Goal: Book appointment/travel/reservation

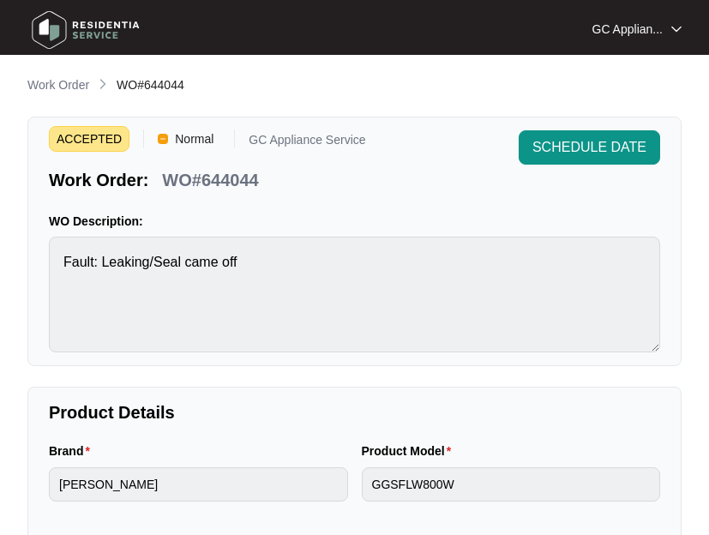
scroll to position [39, 0]
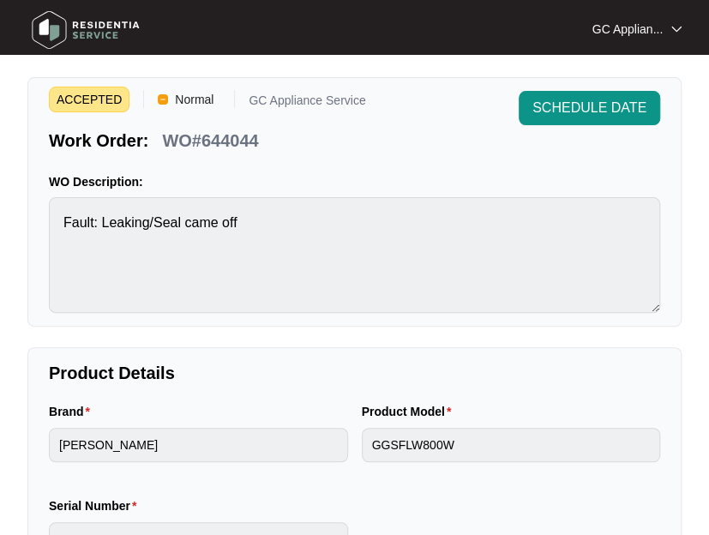
click at [111, 30] on img at bounding box center [86, 29] width 120 height 51
click at [43, 29] on img at bounding box center [86, 29] width 120 height 51
click at [87, 145] on p "Work Order:" at bounding box center [98, 141] width 99 height 24
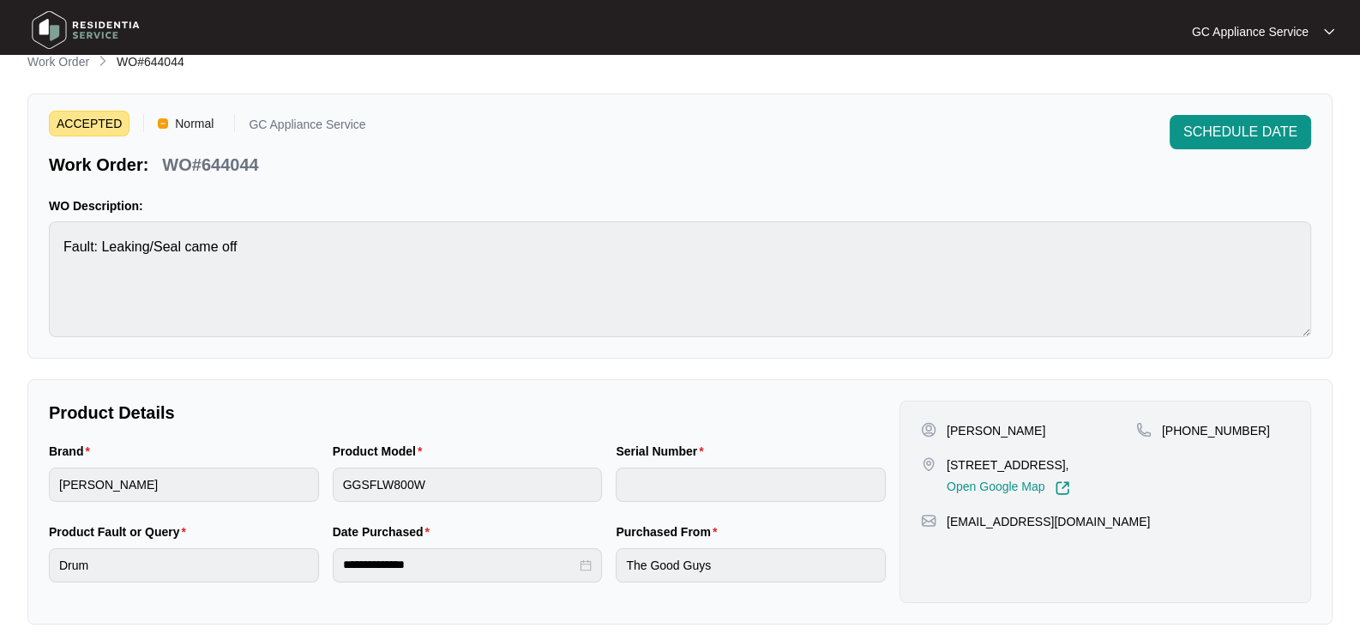
scroll to position [0, 0]
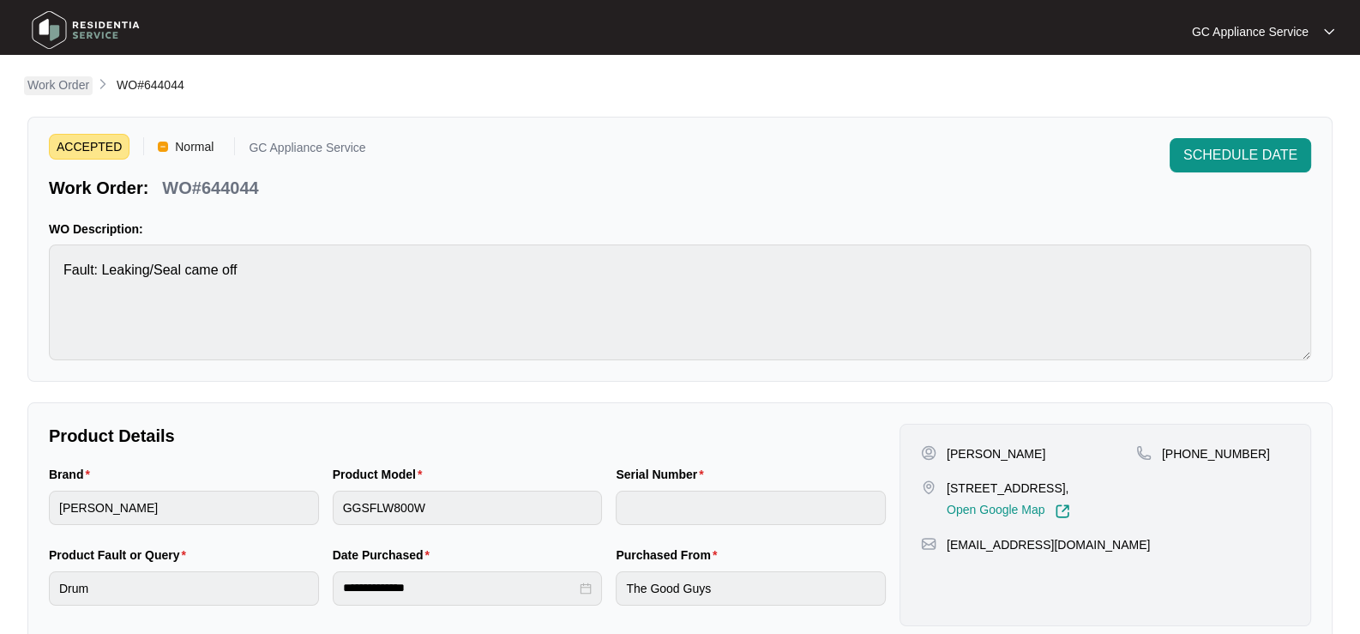
click at [66, 87] on p "Work Order" at bounding box center [58, 84] width 62 height 17
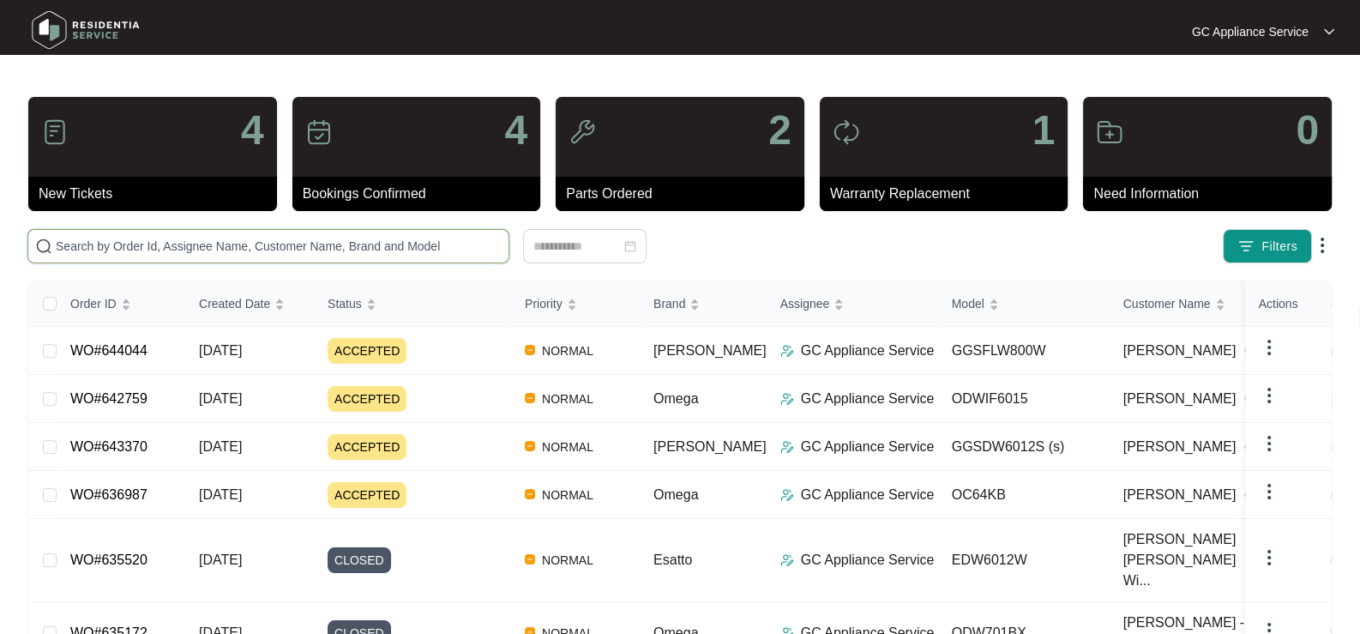
click at [159, 239] on input "text" at bounding box center [279, 246] width 446 height 19
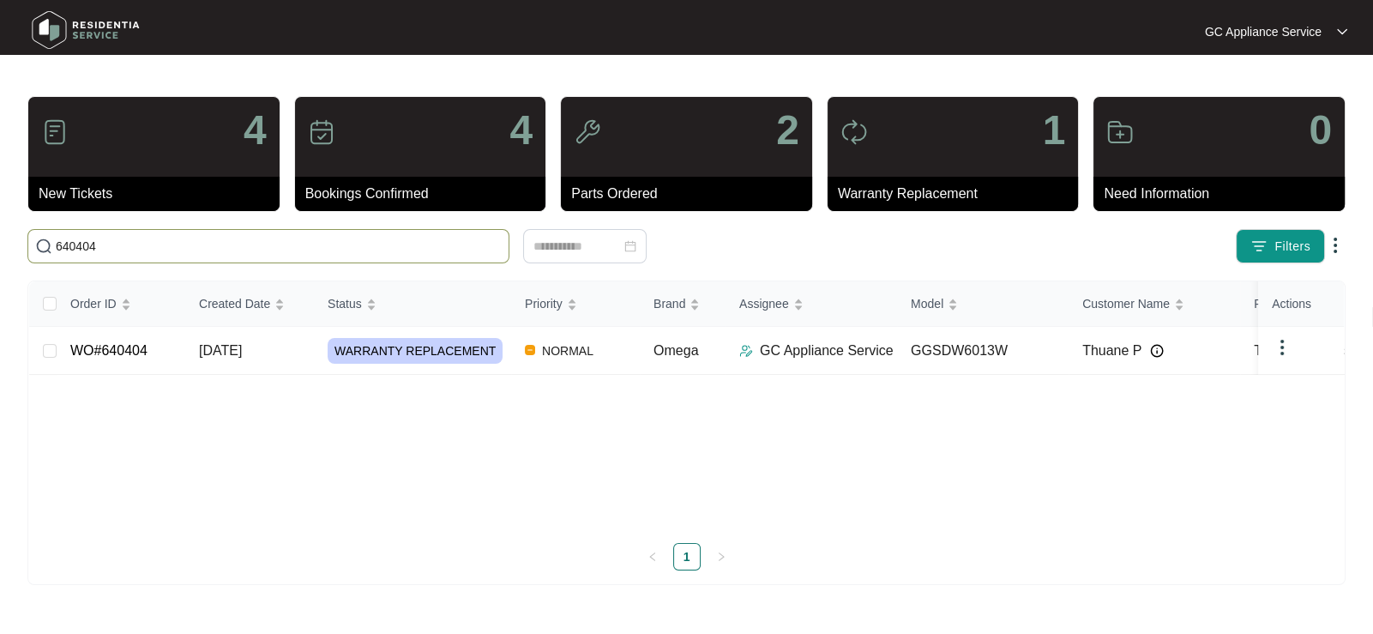
type input "640404"
click at [468, 343] on span "WARRANTY REPLACEMENT" at bounding box center [414, 351] width 175 height 26
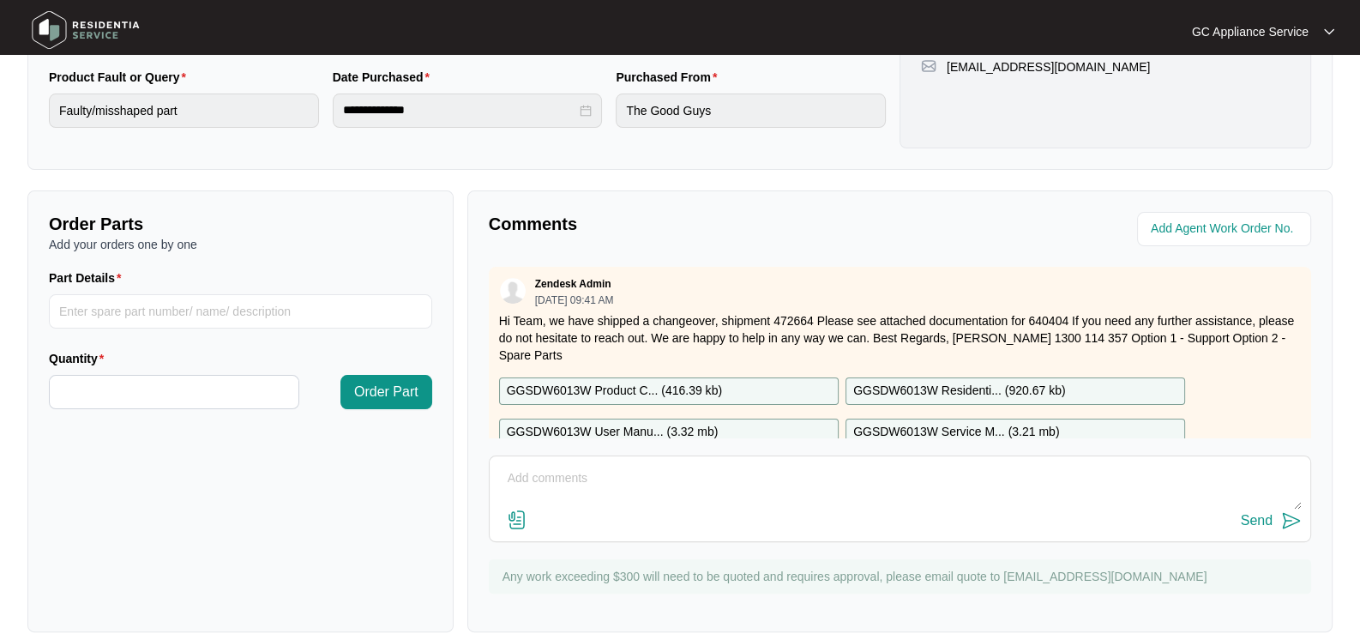
scroll to position [502, 0]
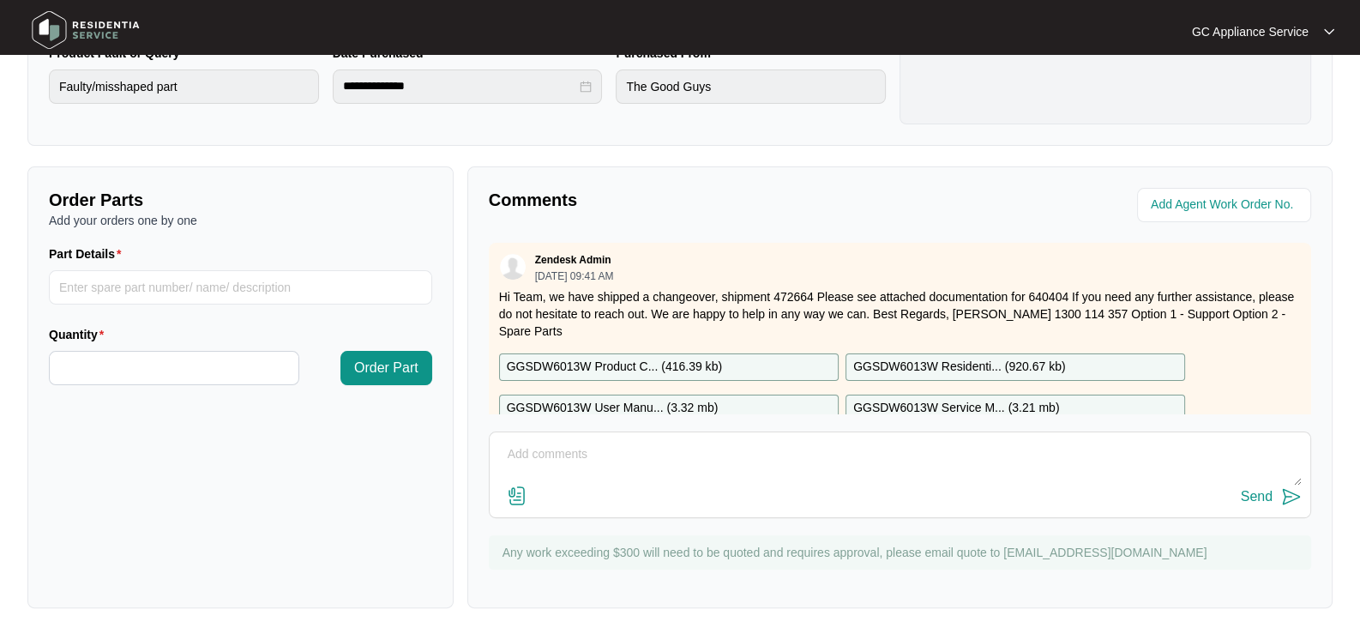
click at [708, 460] on textarea at bounding box center [899, 463] width 803 height 45
type textarea "JOB SI BOOKED FOR [DATE]"
click at [708, 498] on div "Send" at bounding box center [1257, 496] width 32 height 15
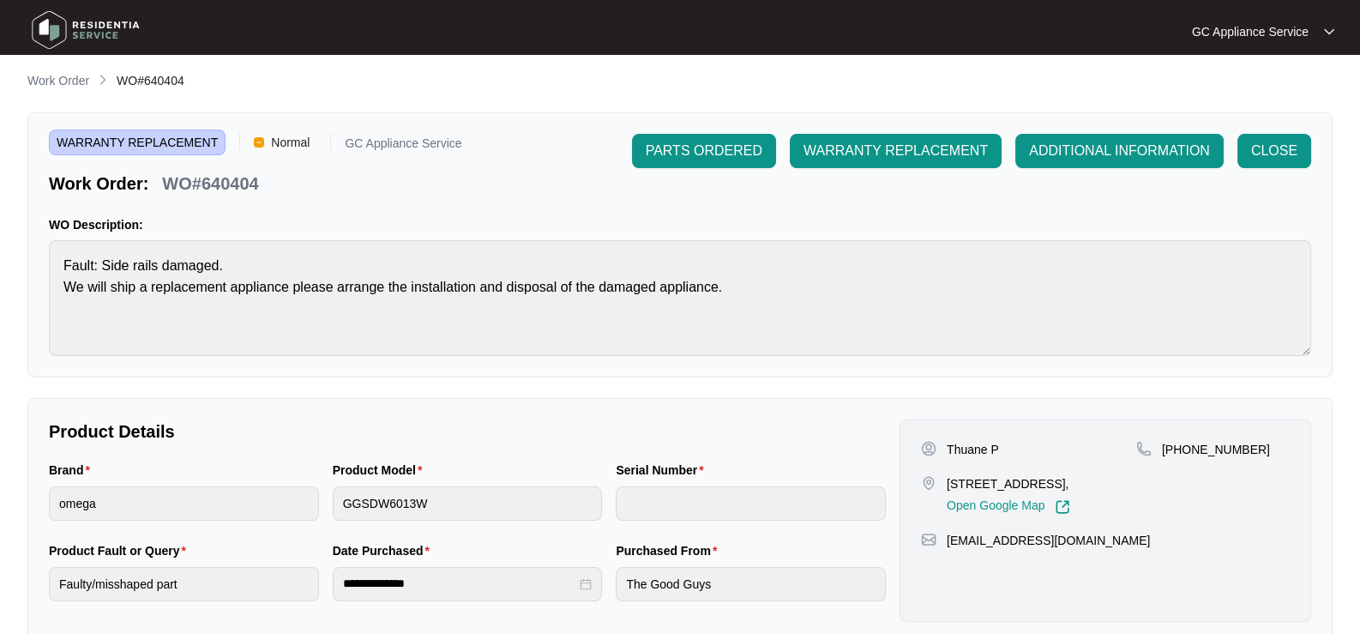
scroll to position [0, 0]
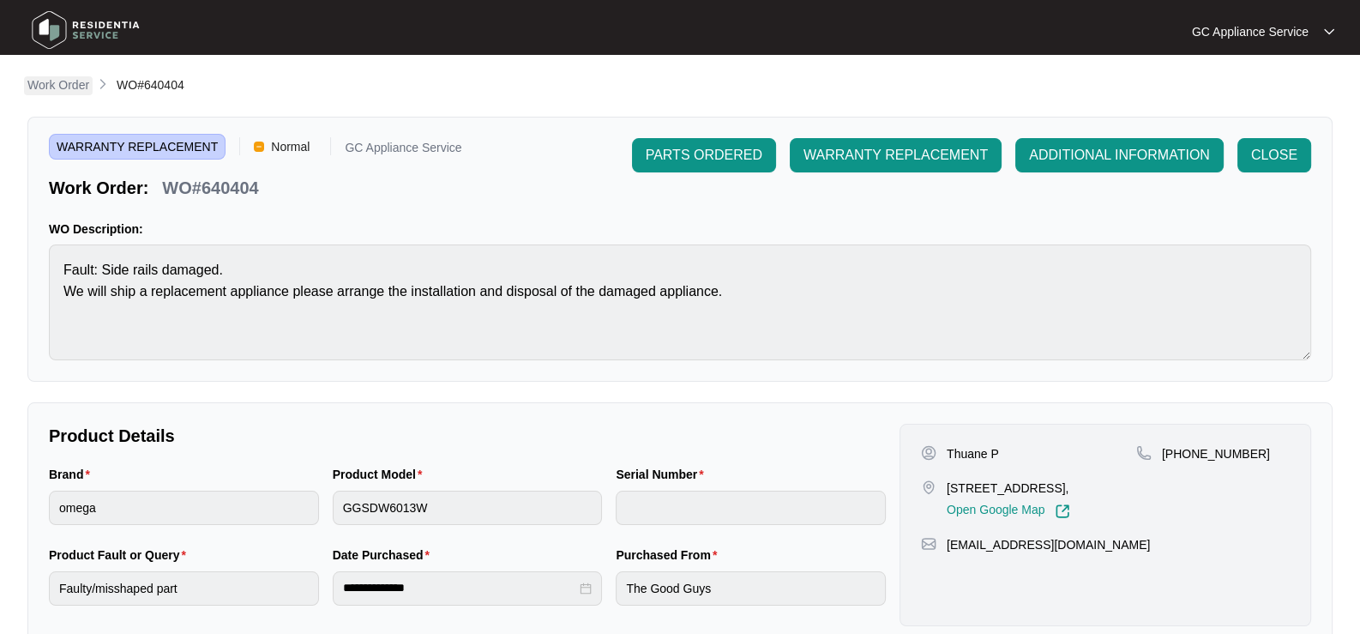
click at [54, 85] on p "Work Order" at bounding box center [58, 84] width 62 height 17
click at [51, 85] on p "Work Order" at bounding box center [58, 84] width 62 height 17
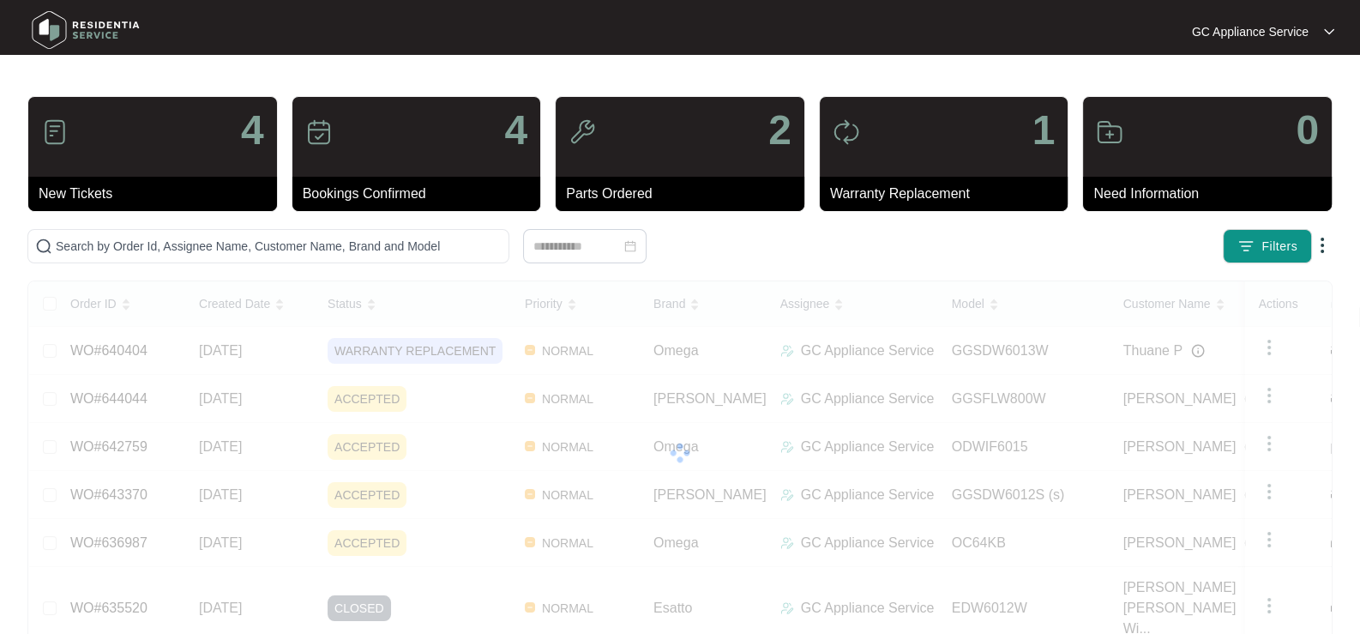
click at [378, 530] on div "Order ID Created Date Status Priority Brand Assignee Model Customer Name Purcha…" at bounding box center [679, 589] width 1301 height 616
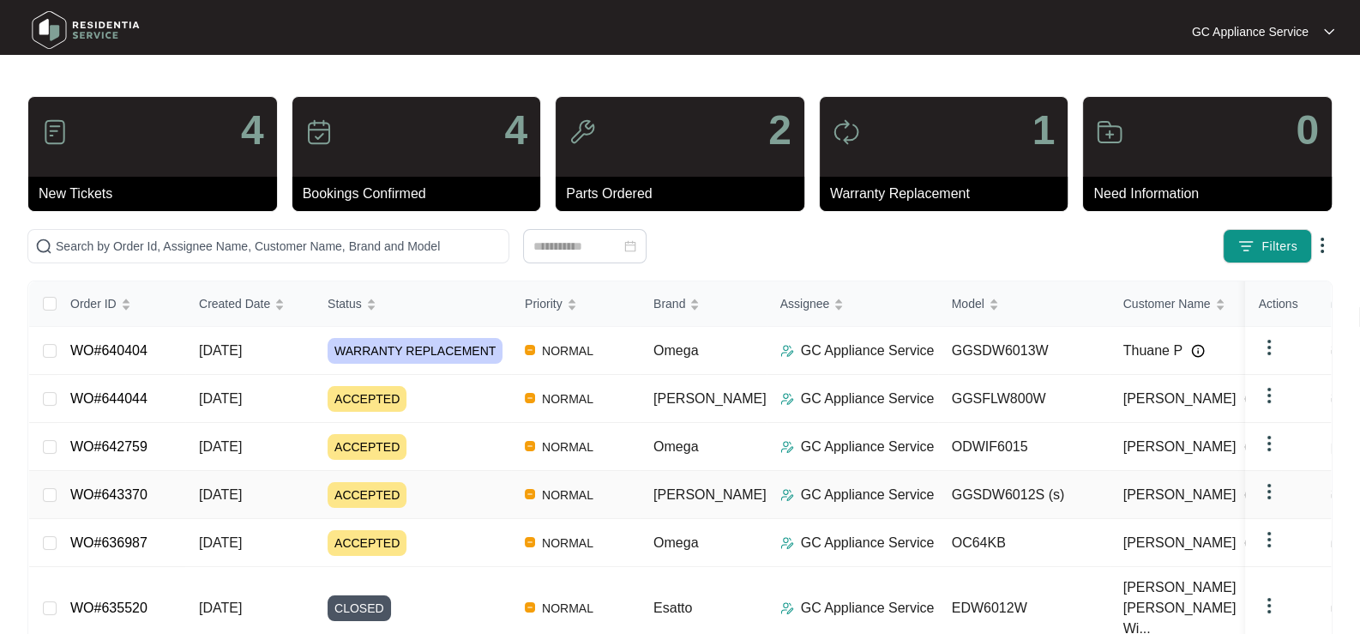
click at [357, 489] on span "ACCEPTED" at bounding box center [366, 495] width 79 height 26
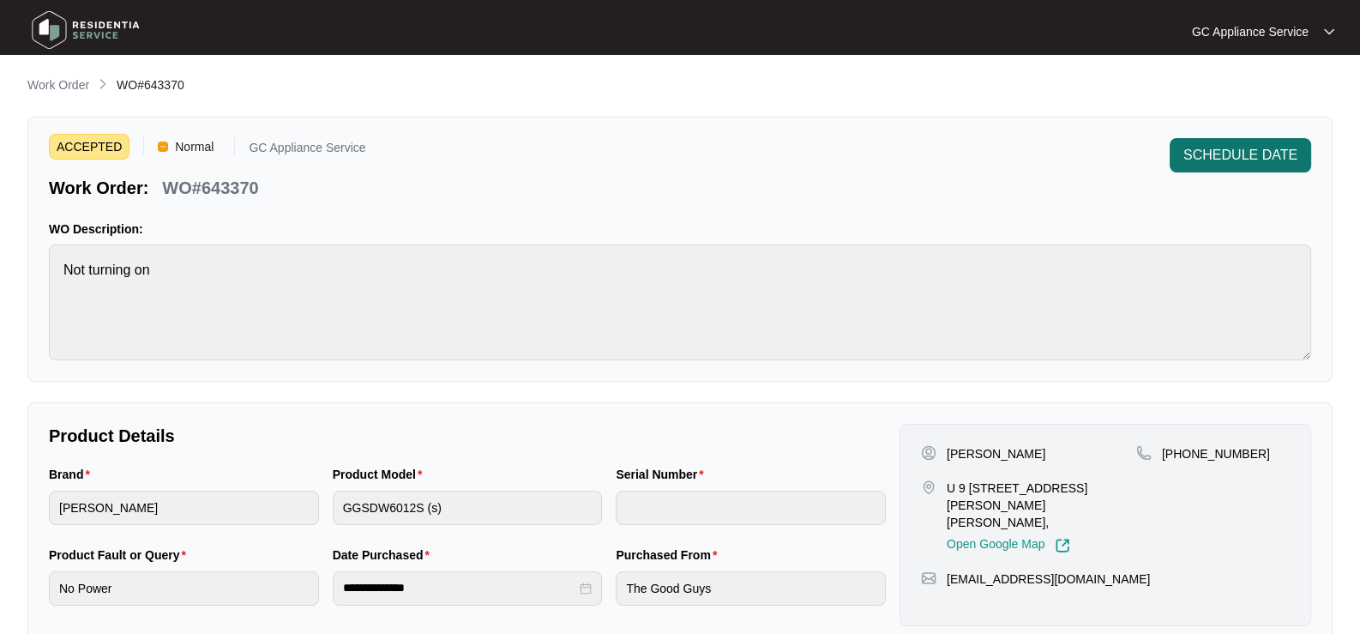
click at [708, 145] on span "SCHEDULE DATE" at bounding box center [1240, 155] width 114 height 21
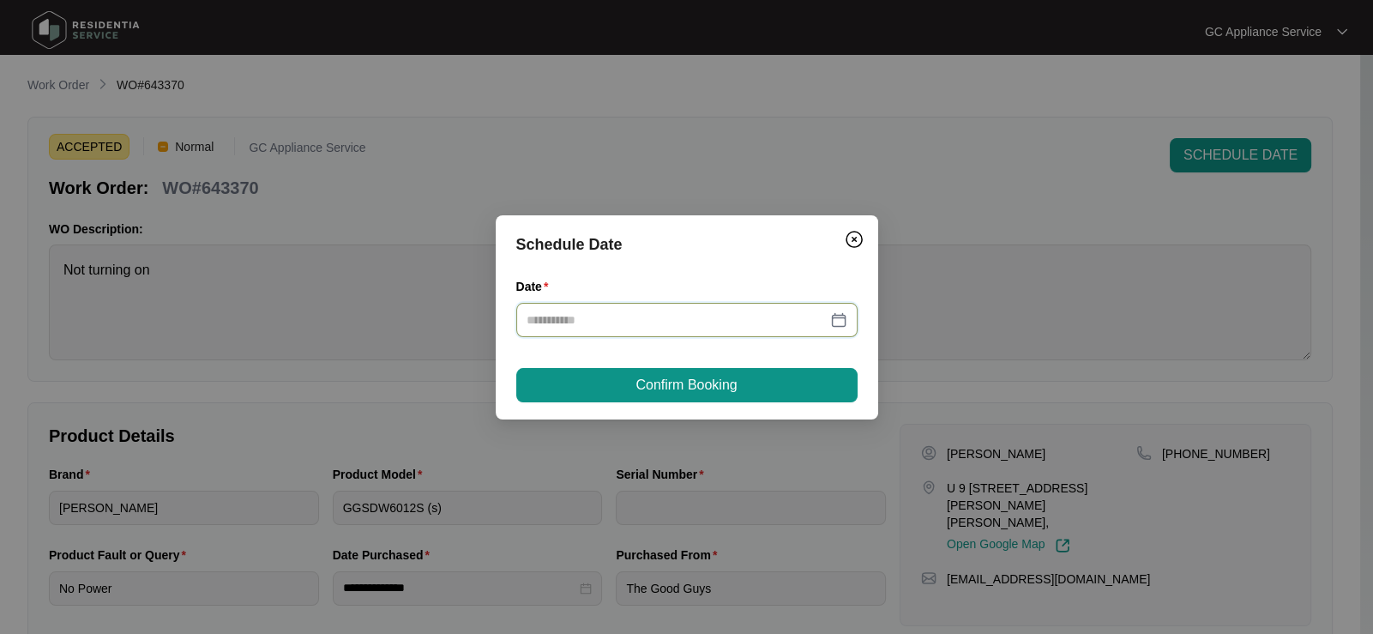
click at [708, 320] on input "Date" at bounding box center [676, 319] width 300 height 19
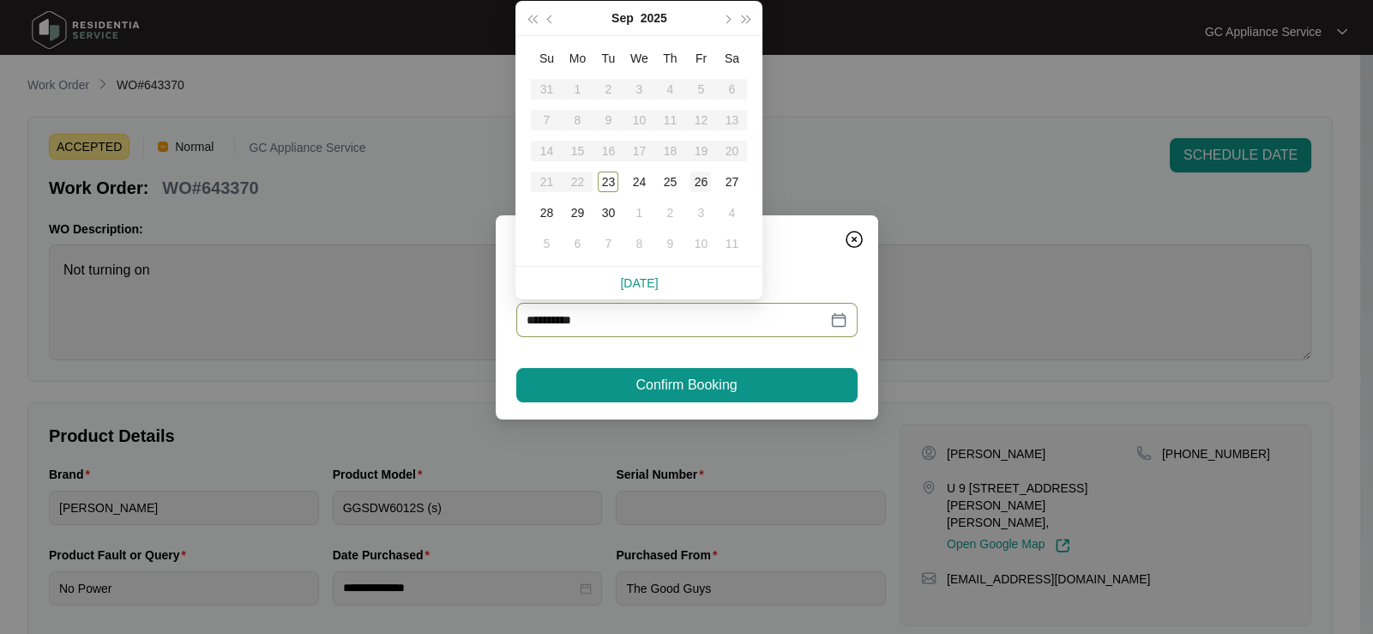
type input "**********"
click at [707, 190] on div "26" at bounding box center [700, 181] width 21 height 21
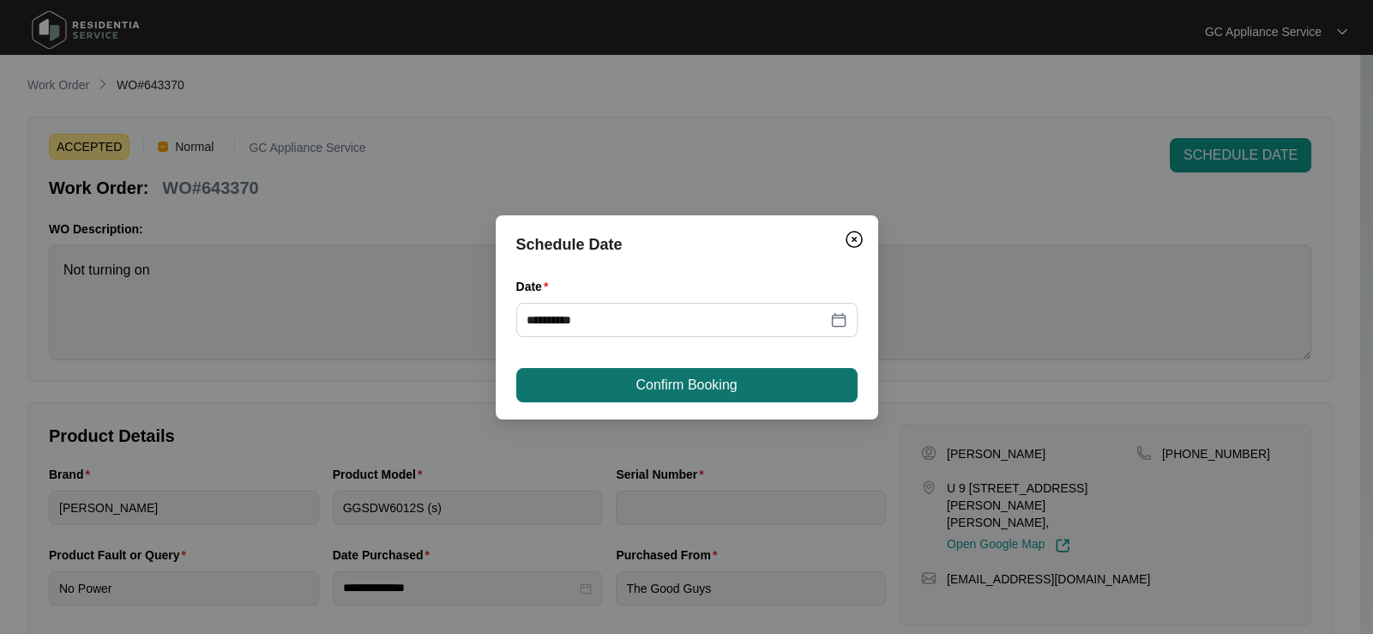
click at [707, 381] on span "Confirm Booking" at bounding box center [685, 385] width 101 height 21
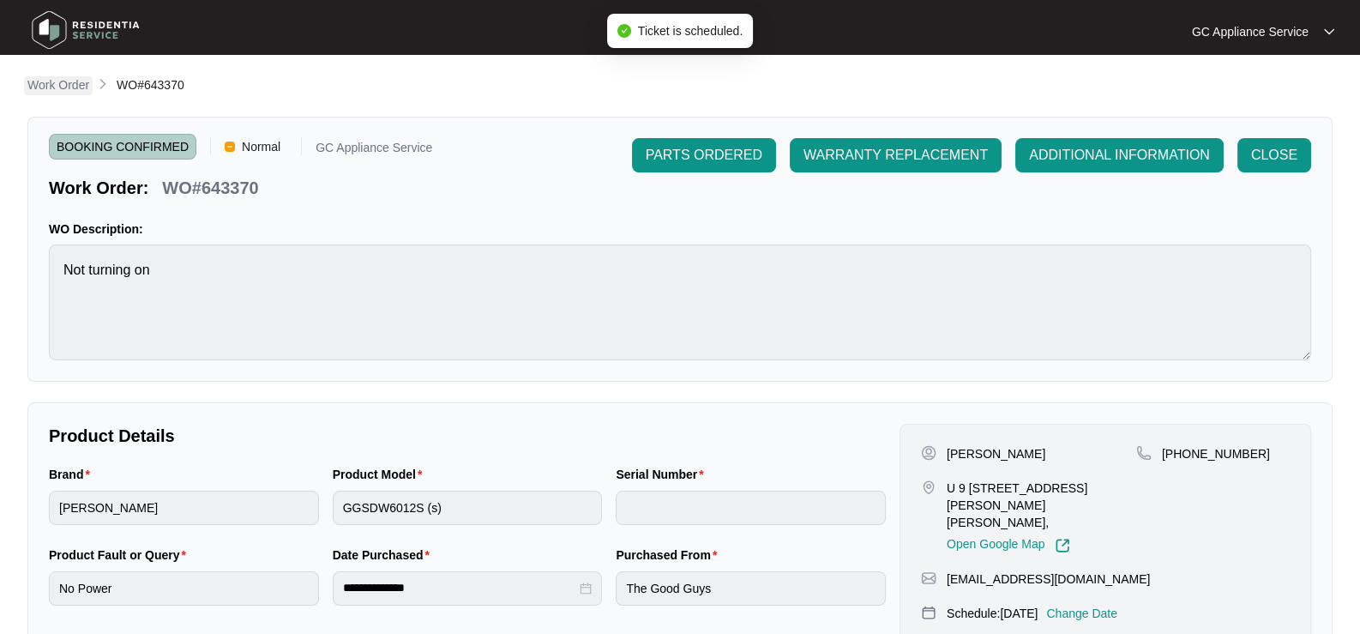
click at [42, 87] on p "Work Order" at bounding box center [58, 84] width 62 height 17
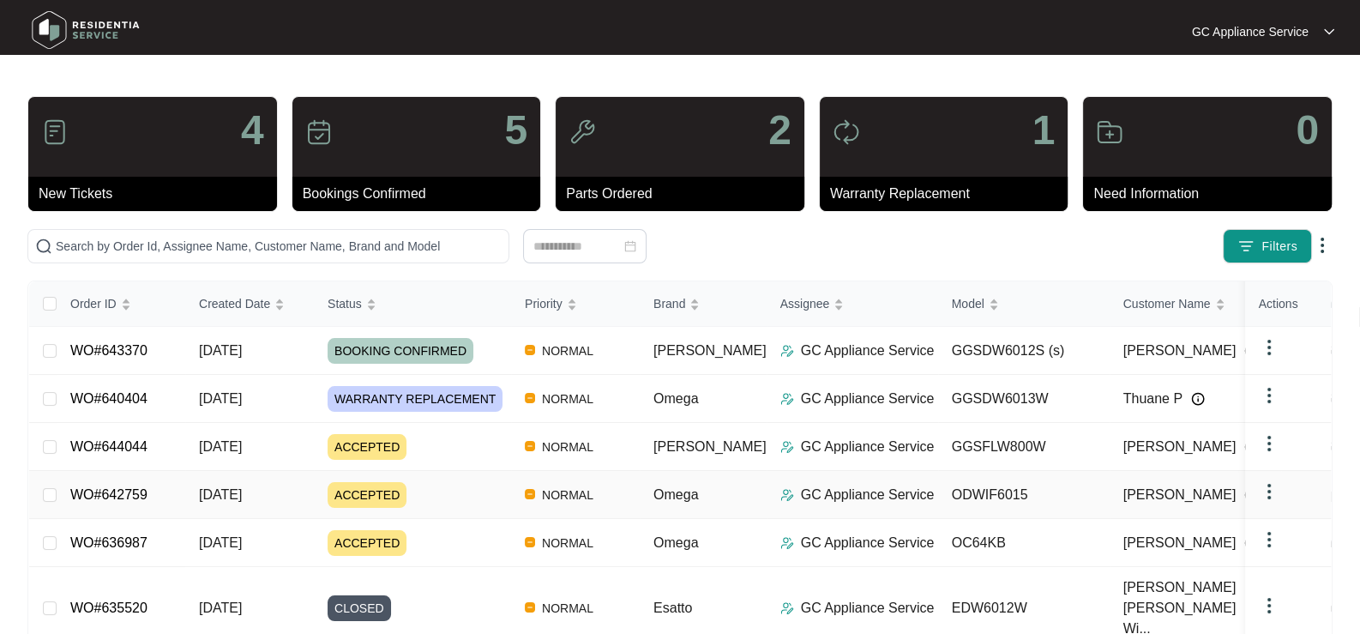
click at [243, 496] on div "Order ID Created Date Status Priority Brand Assignee Model Customer Name Purcha…" at bounding box center [679, 589] width 1301 height 616
click at [357, 492] on span "ACCEPTED" at bounding box center [366, 495] width 79 height 26
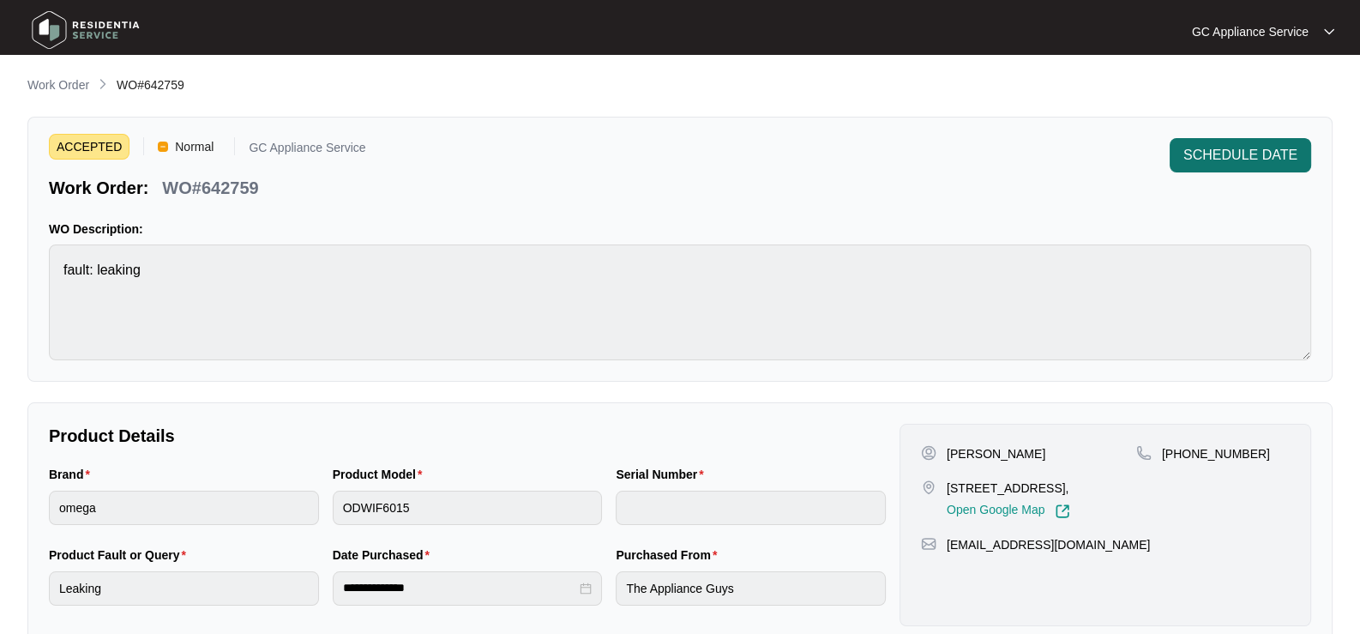
click at [708, 145] on span "SCHEDULE DATE" at bounding box center [1240, 155] width 114 height 21
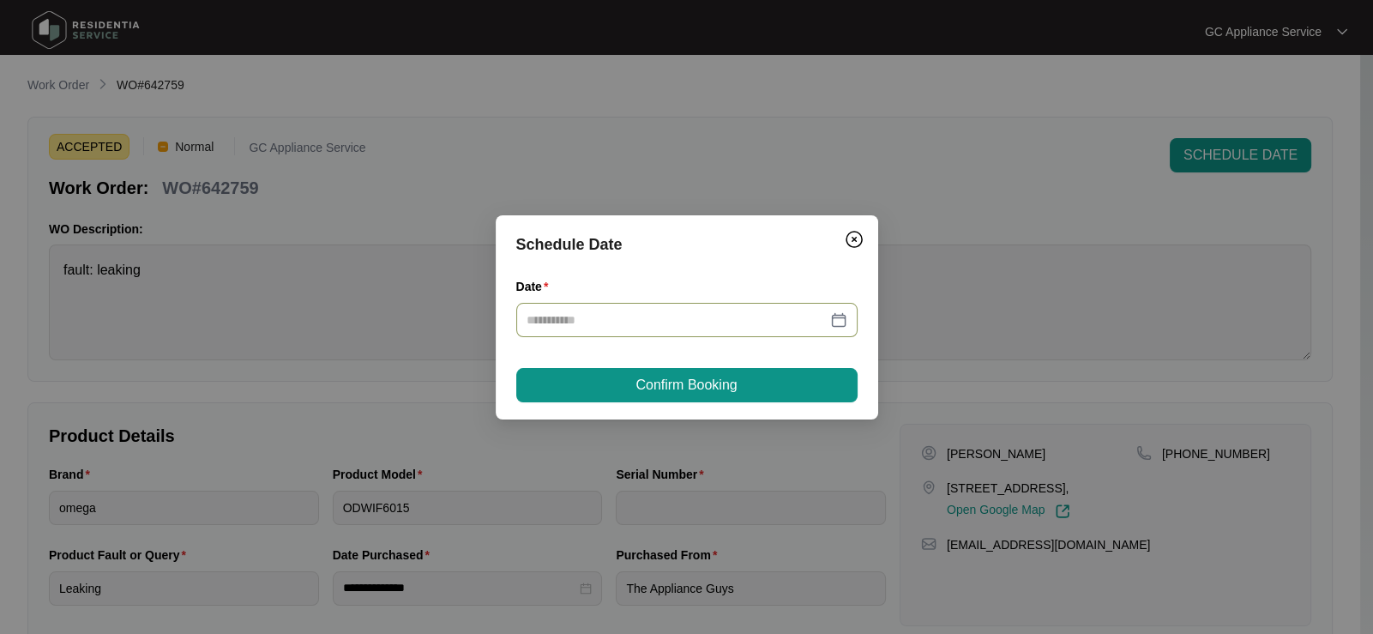
click at [586, 332] on div at bounding box center [686, 320] width 341 height 34
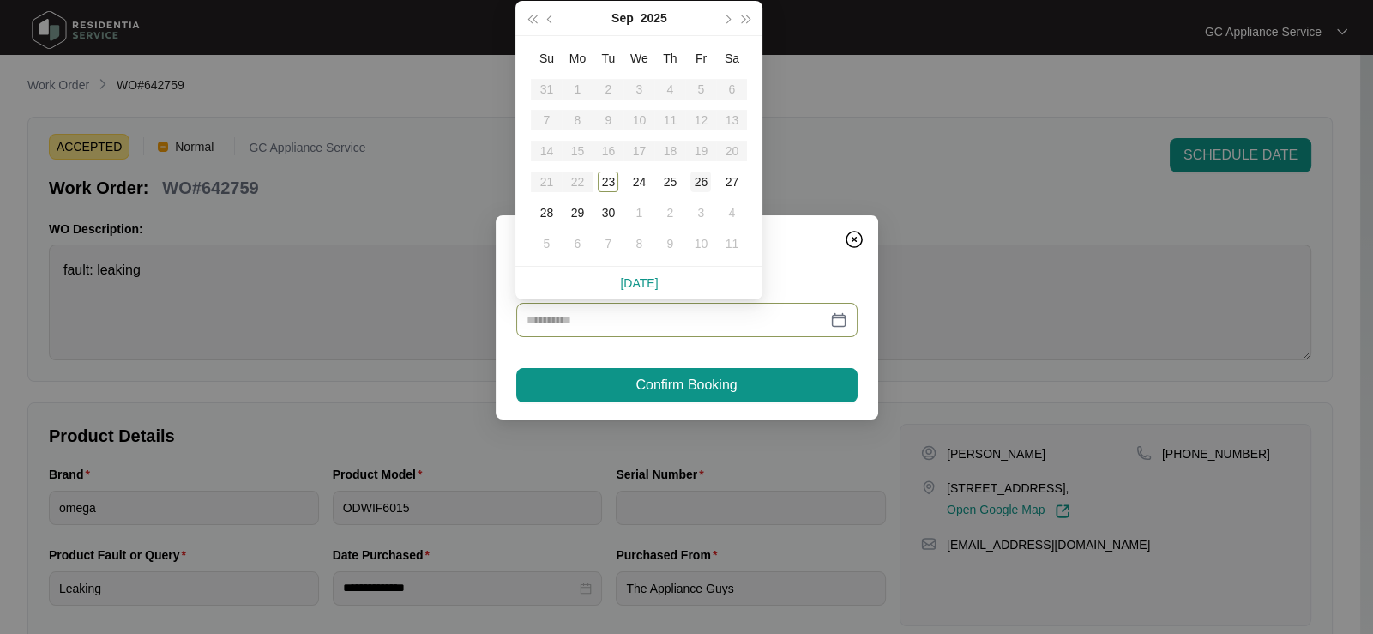
type input "**********"
click at [699, 184] on div "26" at bounding box center [700, 181] width 21 height 21
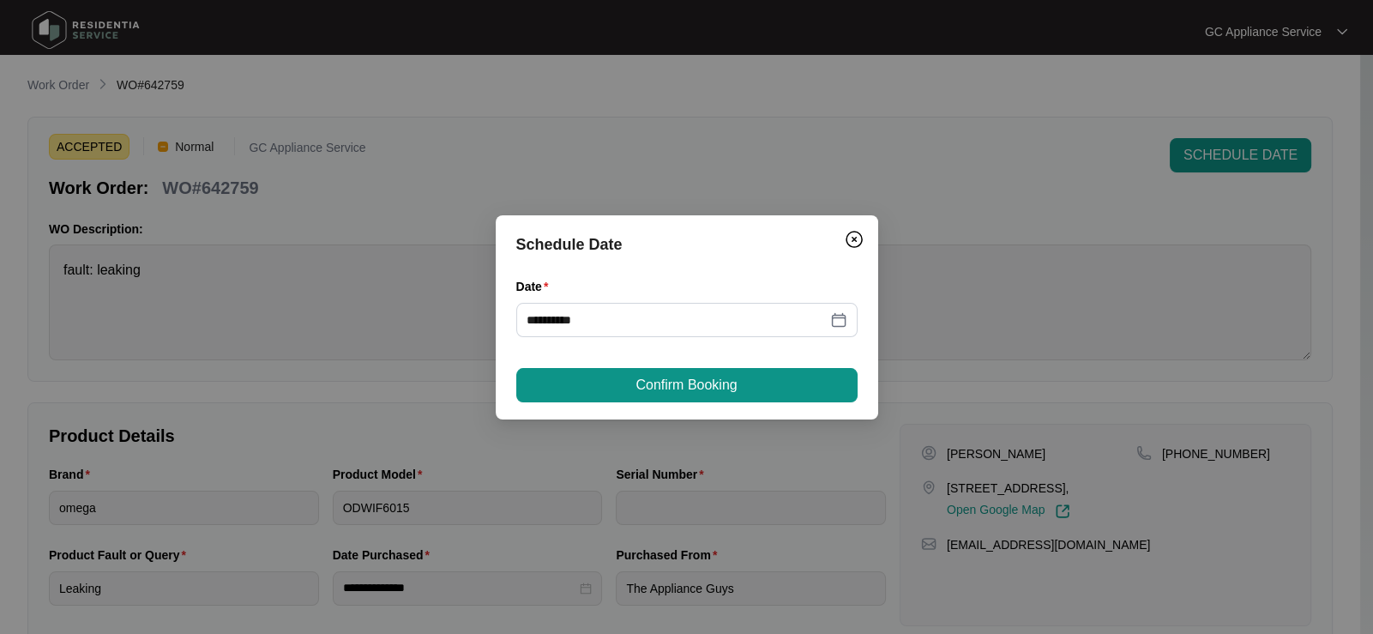
click at [679, 387] on span "Confirm Booking" at bounding box center [685, 385] width 101 height 21
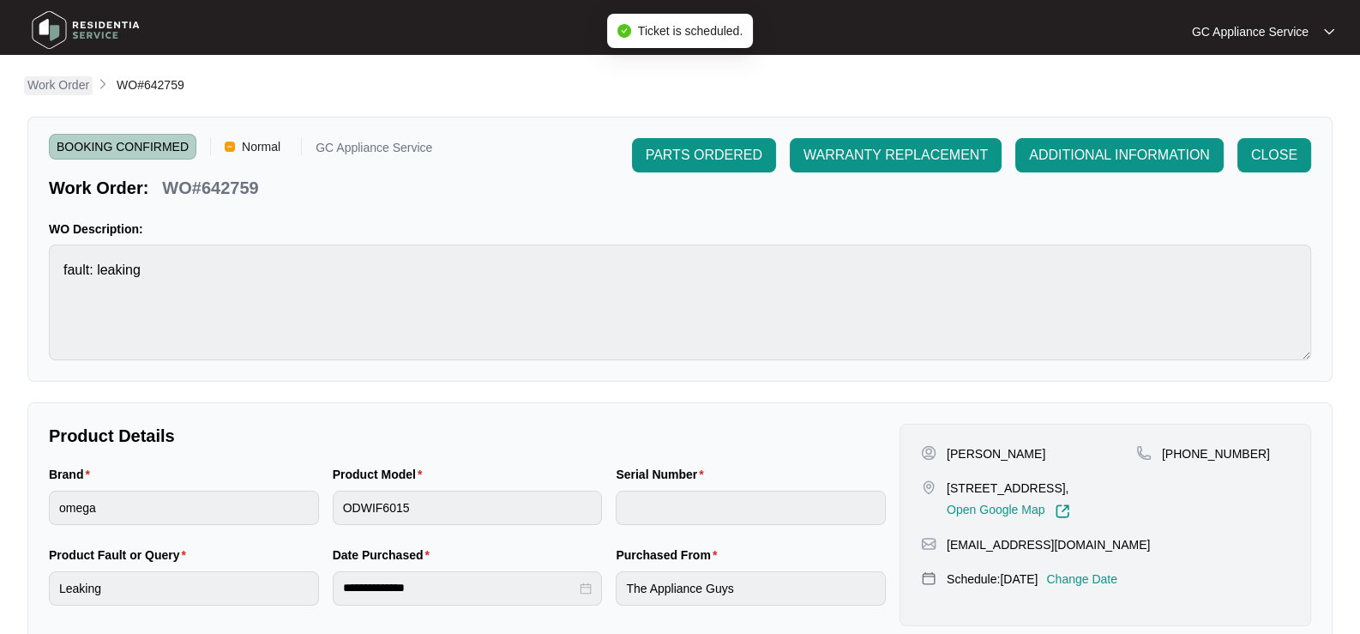
click at [62, 92] on p "Work Order" at bounding box center [58, 84] width 62 height 17
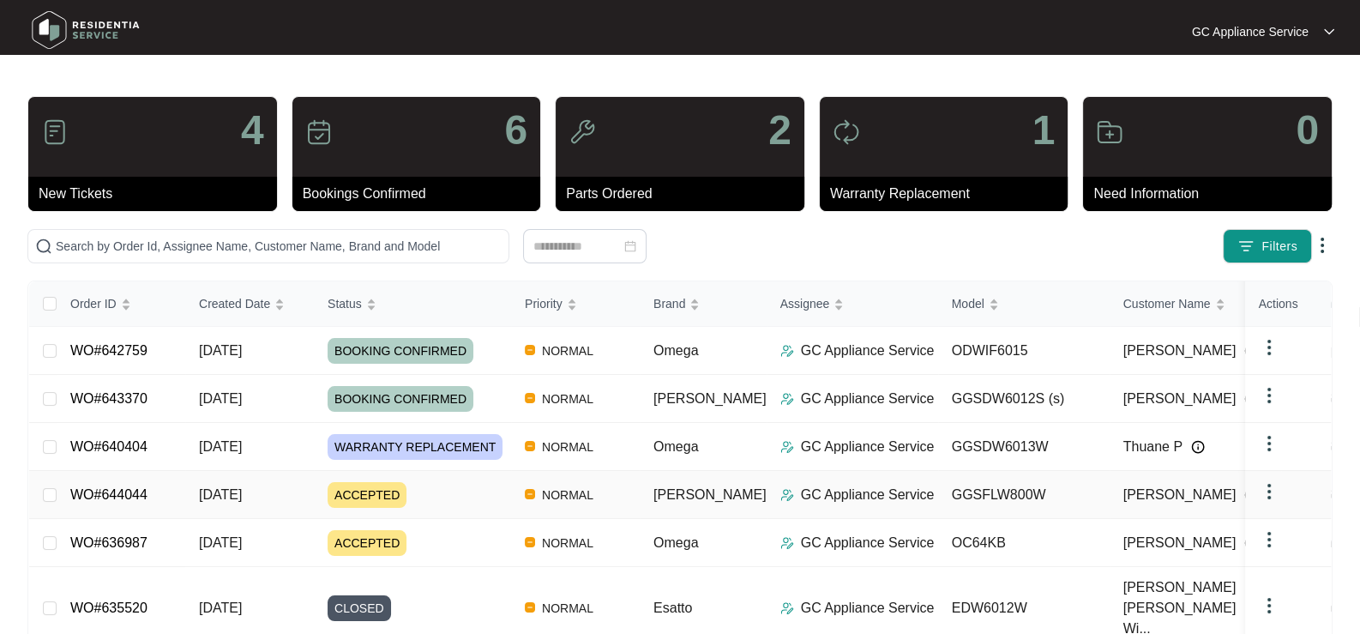
click at [378, 490] on span "ACCEPTED" at bounding box center [366, 495] width 79 height 26
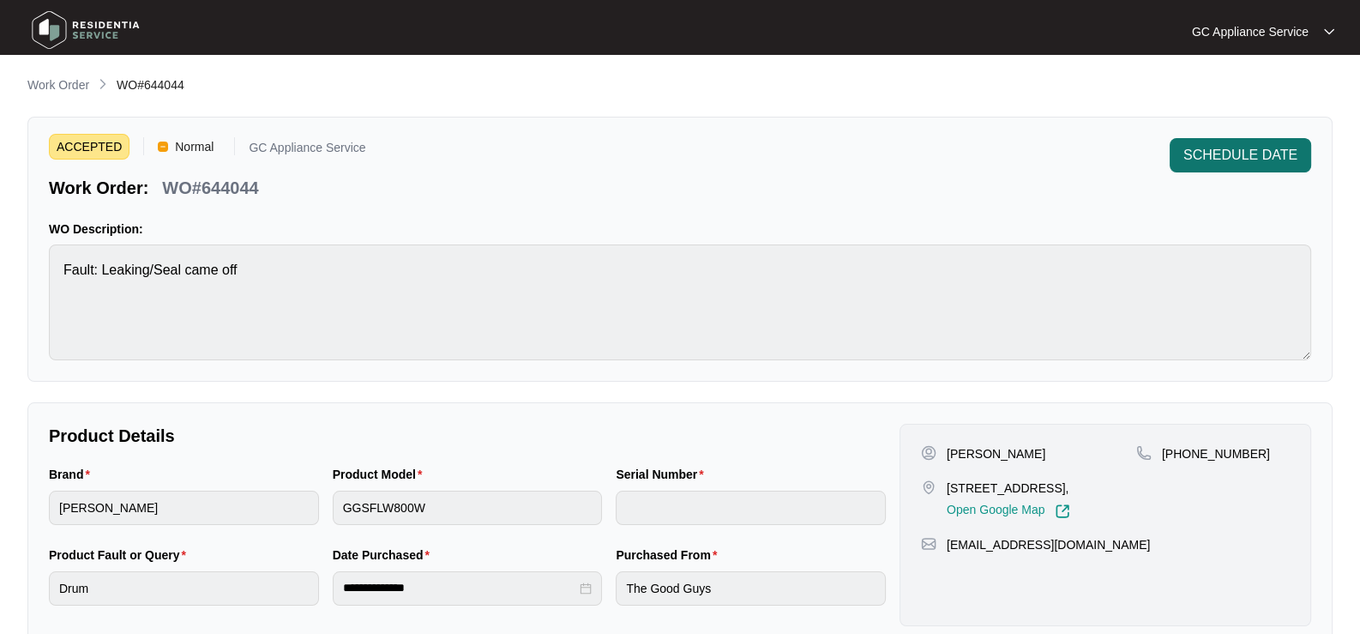
click at [708, 158] on span "SCHEDULE DATE" at bounding box center [1240, 155] width 114 height 21
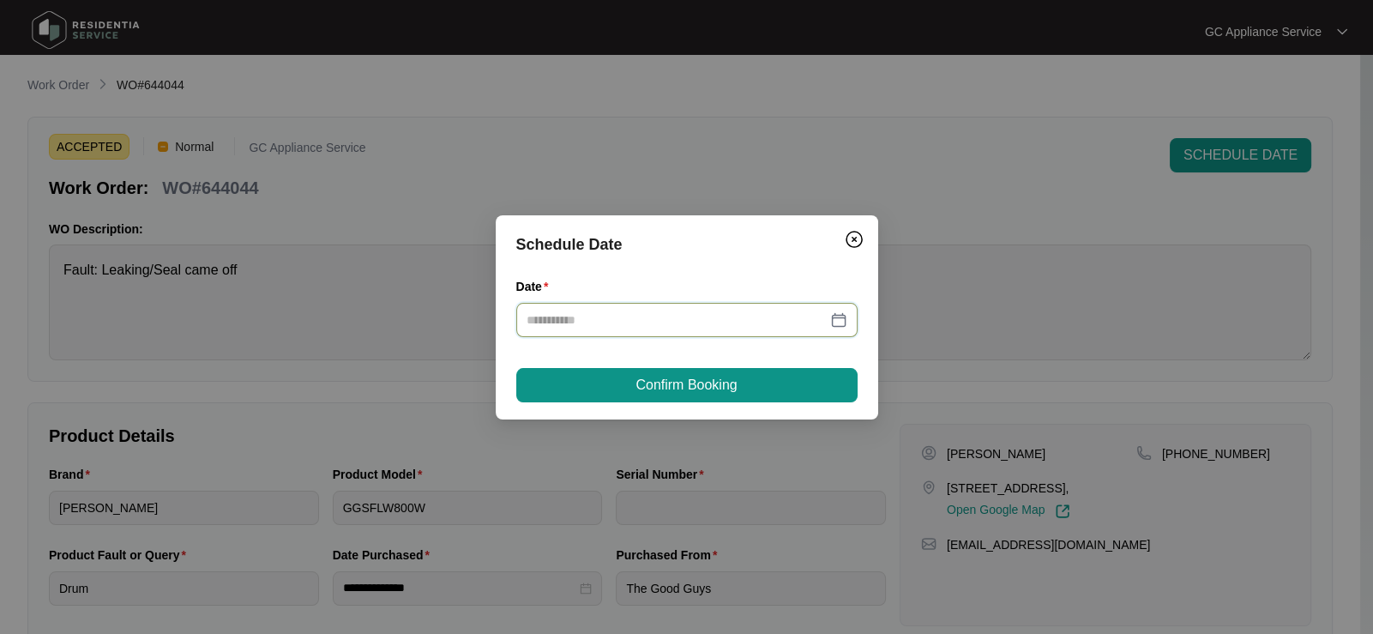
click at [708, 325] on input "Date" at bounding box center [676, 319] width 300 height 19
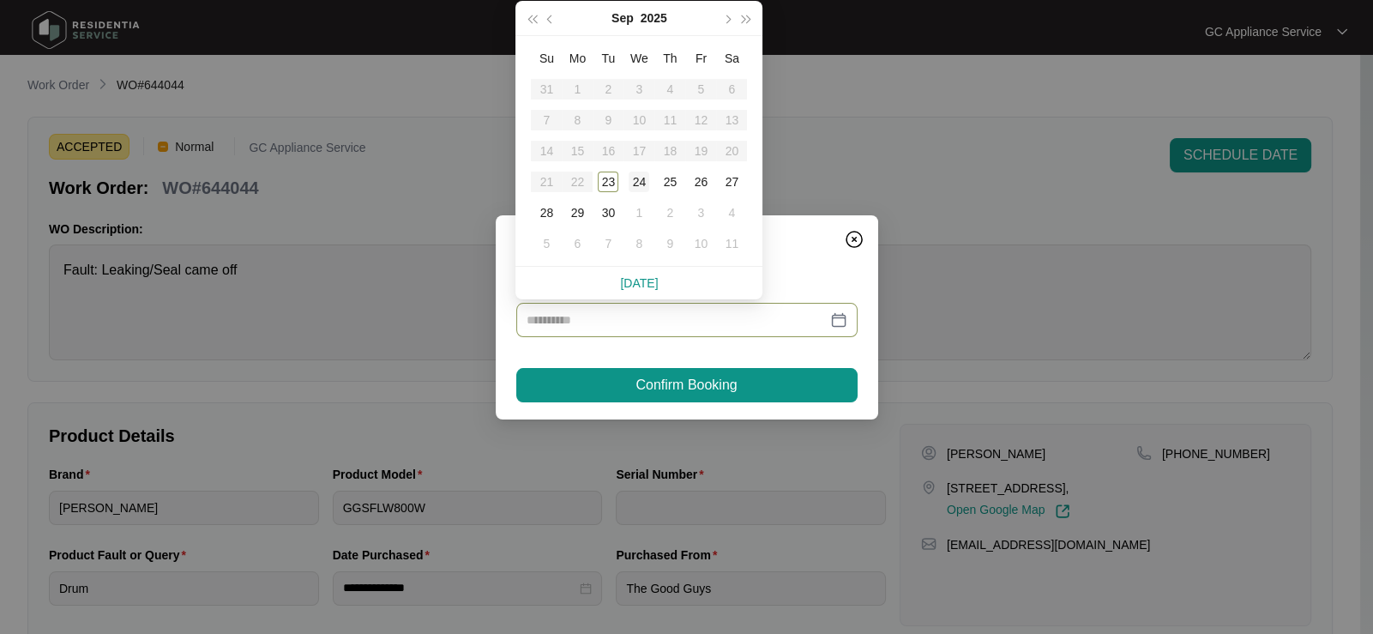
type input "**********"
click at [639, 175] on div "24" at bounding box center [638, 181] width 21 height 21
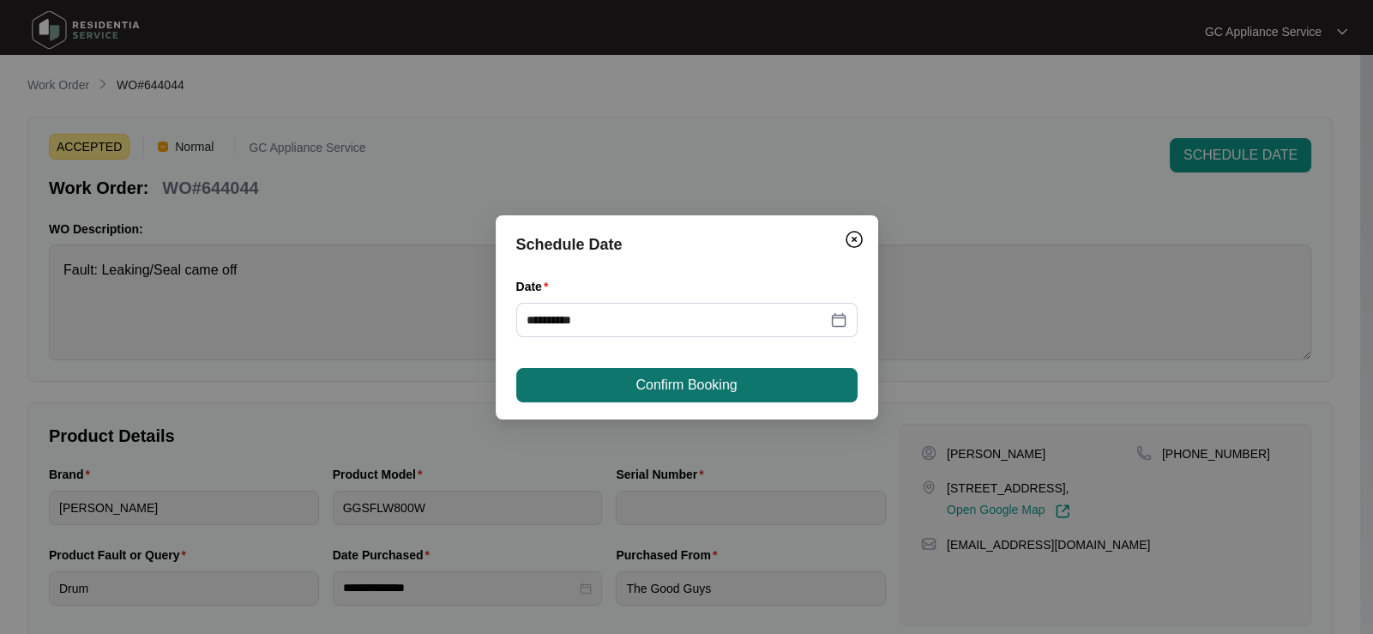
click at [694, 384] on span "Confirm Booking" at bounding box center [685, 385] width 101 height 21
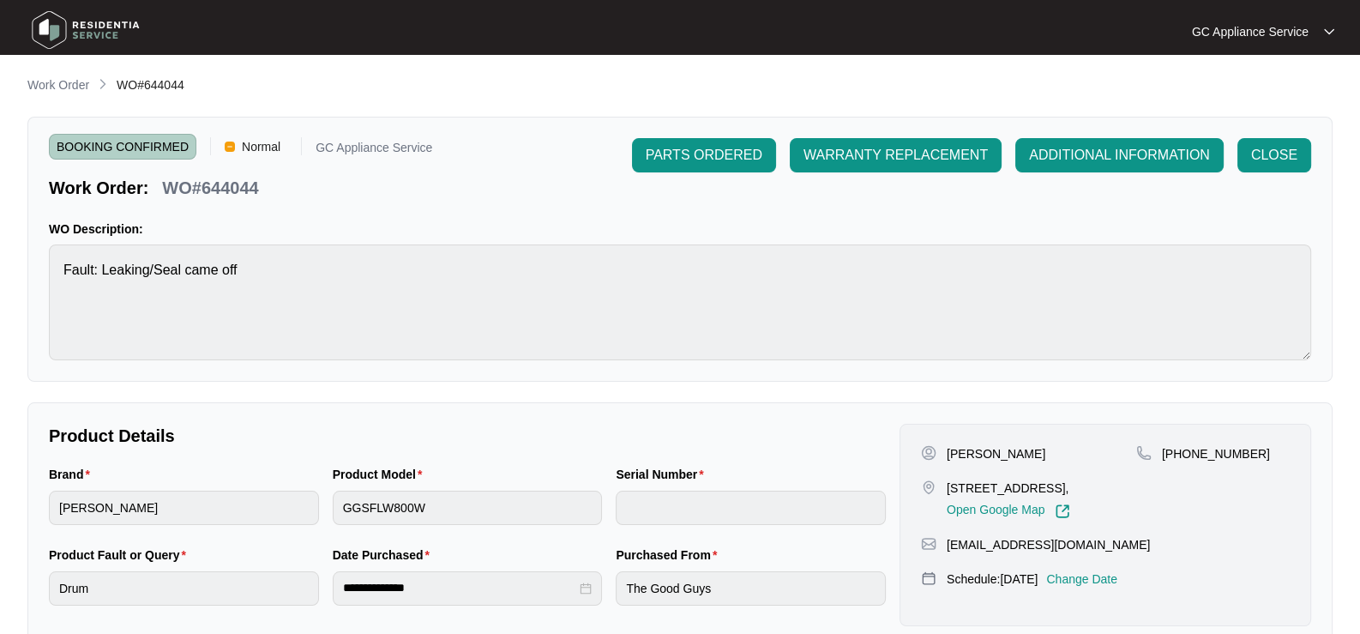
click at [43, 81] on p "Work Order" at bounding box center [58, 84] width 62 height 17
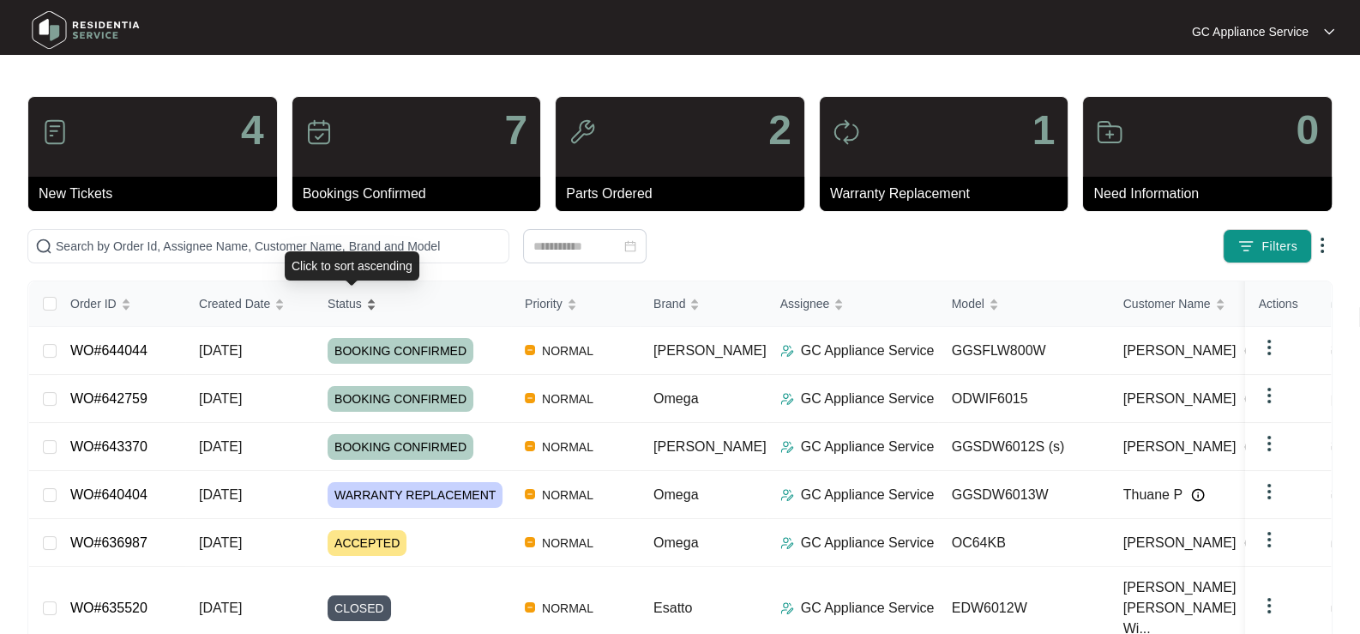
click at [349, 310] on span "Status" at bounding box center [344, 303] width 34 height 19
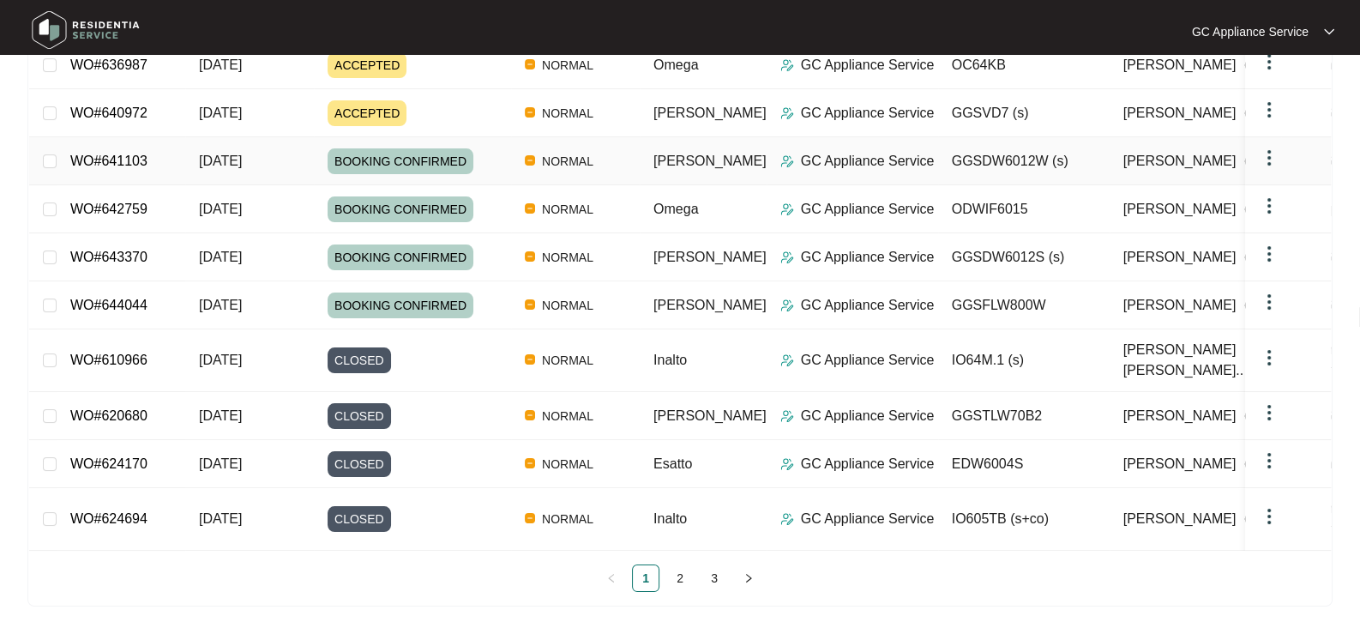
scroll to position [289, 0]
